Goal: Transaction & Acquisition: Purchase product/service

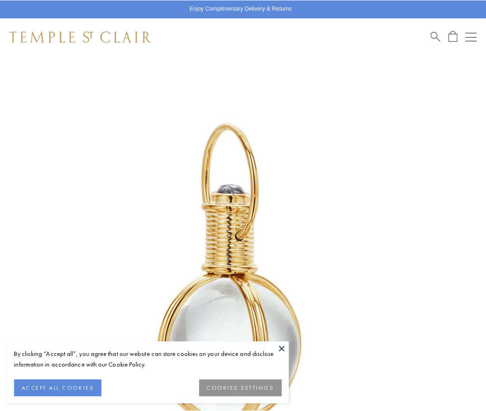
scroll to position [240, 0]
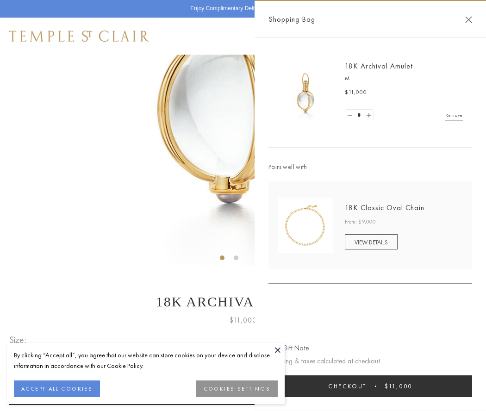
click at [370, 386] on button "Checkout $11,000" at bounding box center [370, 386] width 204 height 22
